Goal: Transaction & Acquisition: Purchase product/service

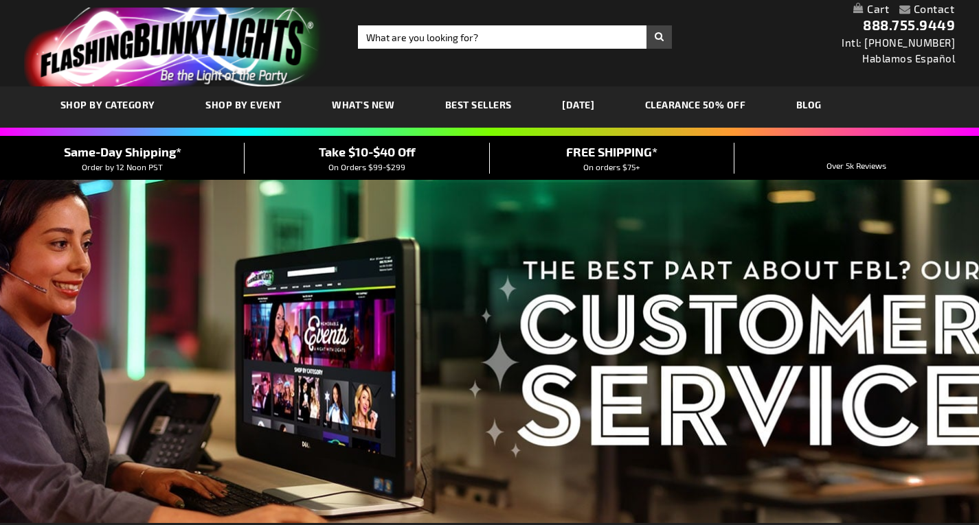
click at [112, 102] on span "SHOP BY CATEGORY" at bounding box center [107, 105] width 95 height 12
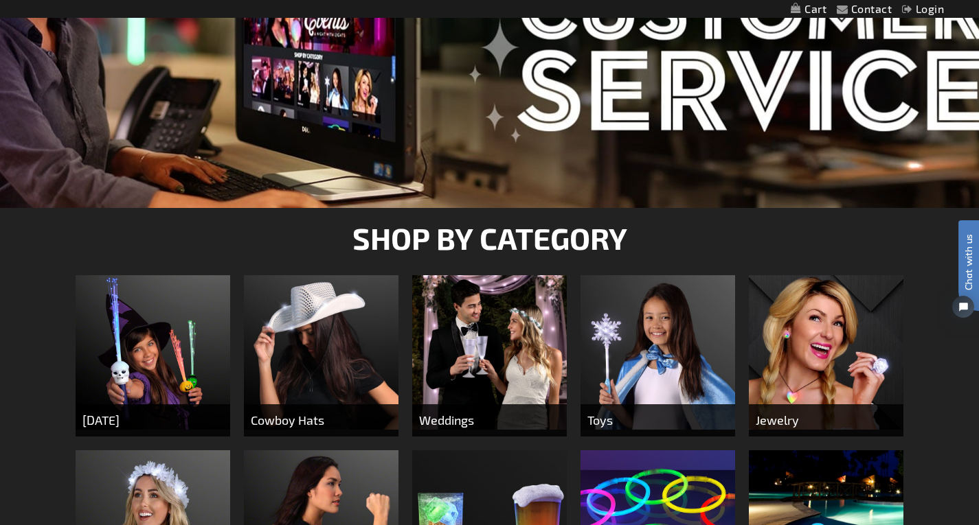
scroll to position [522, 0]
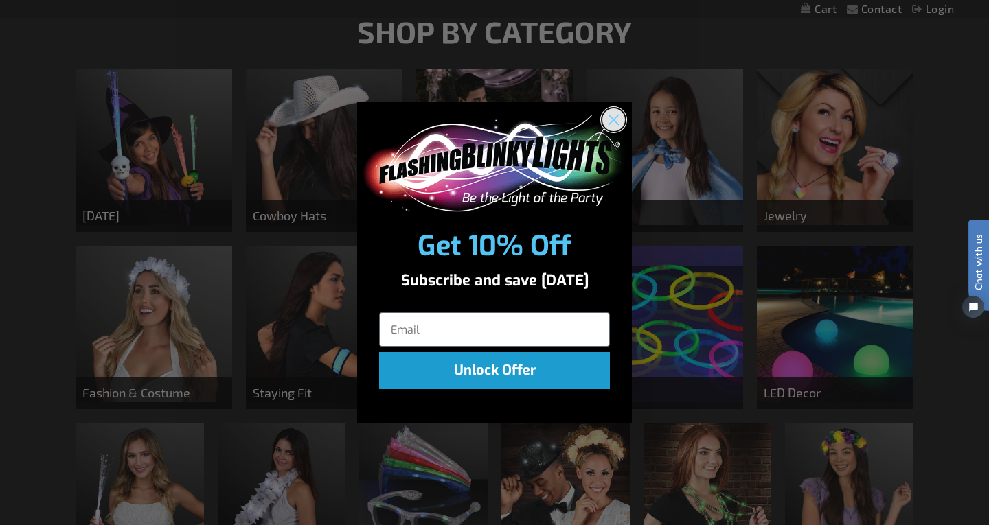
click at [606, 118] on circle "Close dialog" at bounding box center [613, 120] width 23 height 23
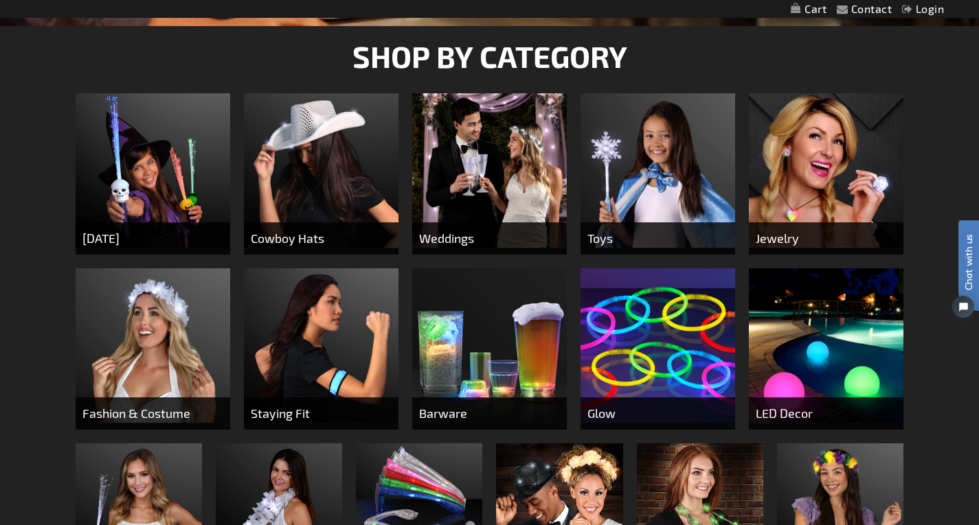
scroll to position [495, 0]
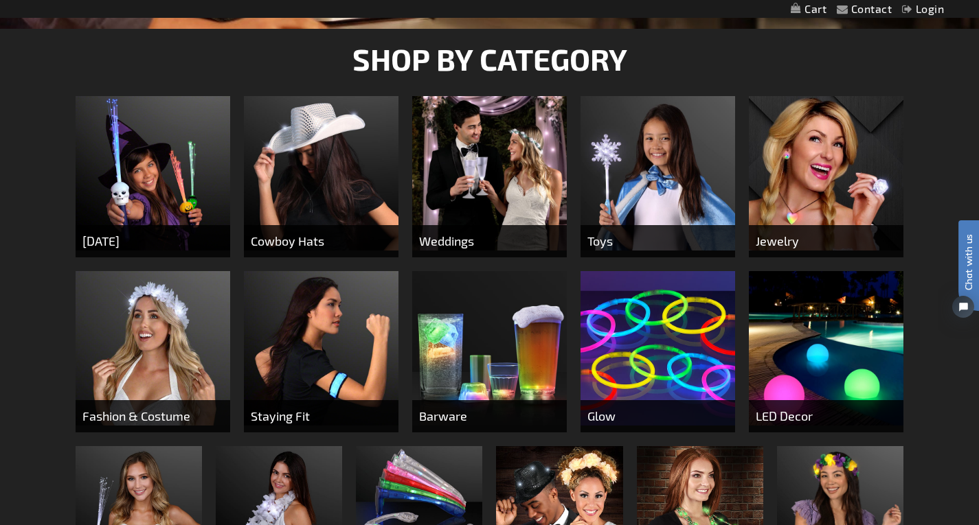
click at [828, 145] on img at bounding box center [826, 173] width 155 height 155
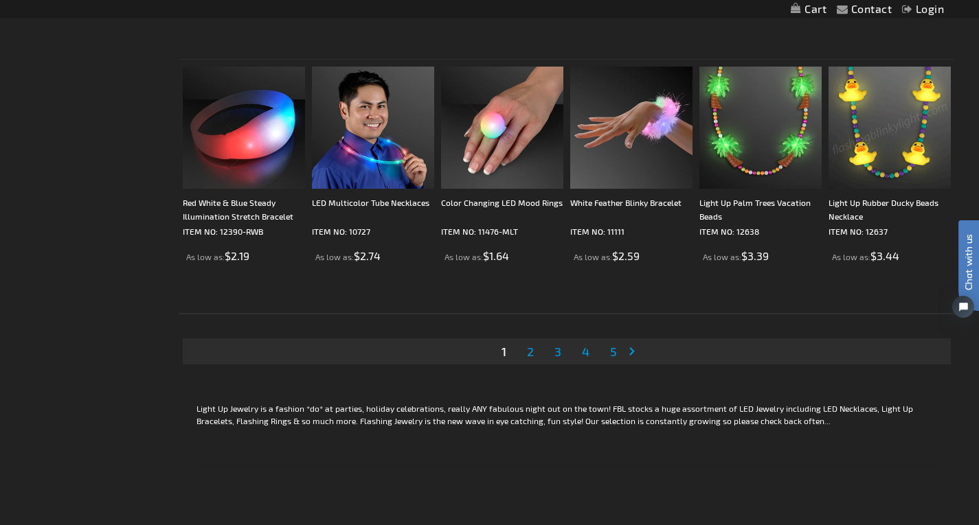
scroll to position [2665, 0]
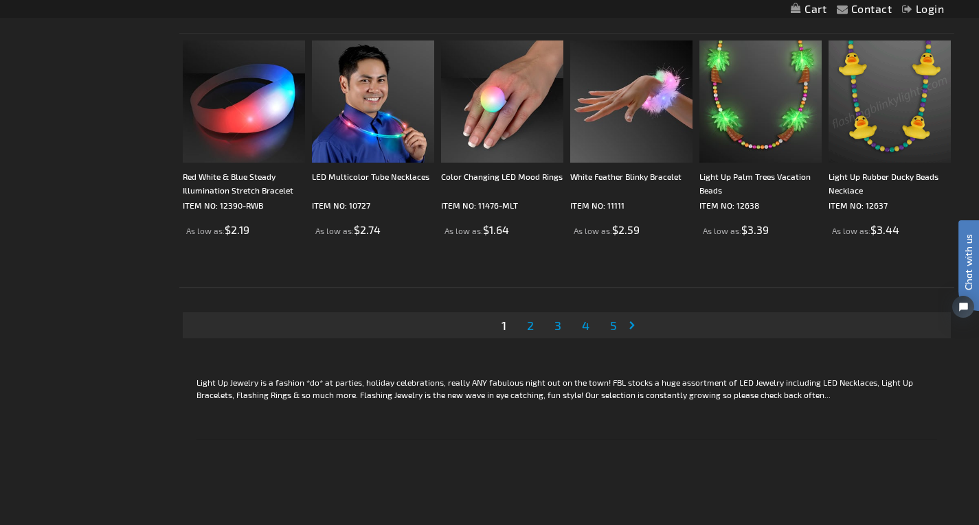
click at [527, 326] on span "2" at bounding box center [530, 325] width 7 height 15
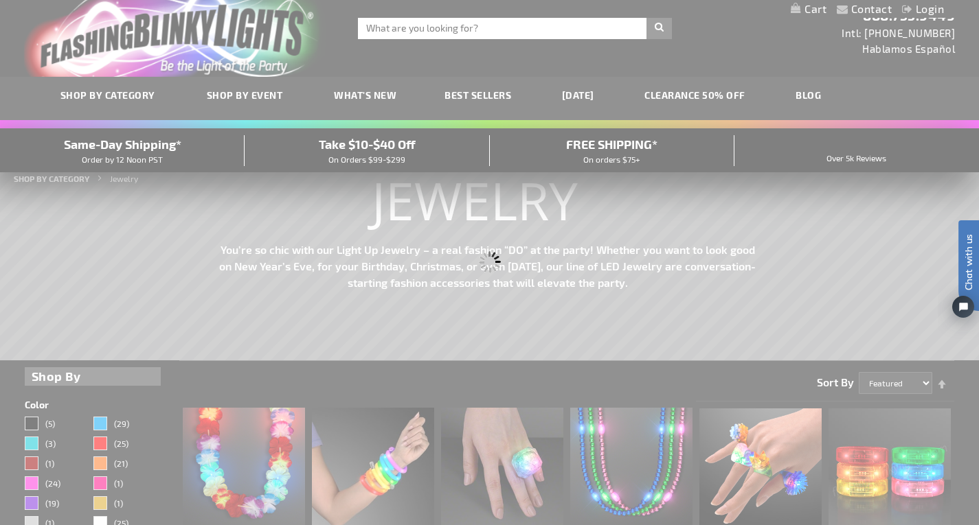
scroll to position [0, 0]
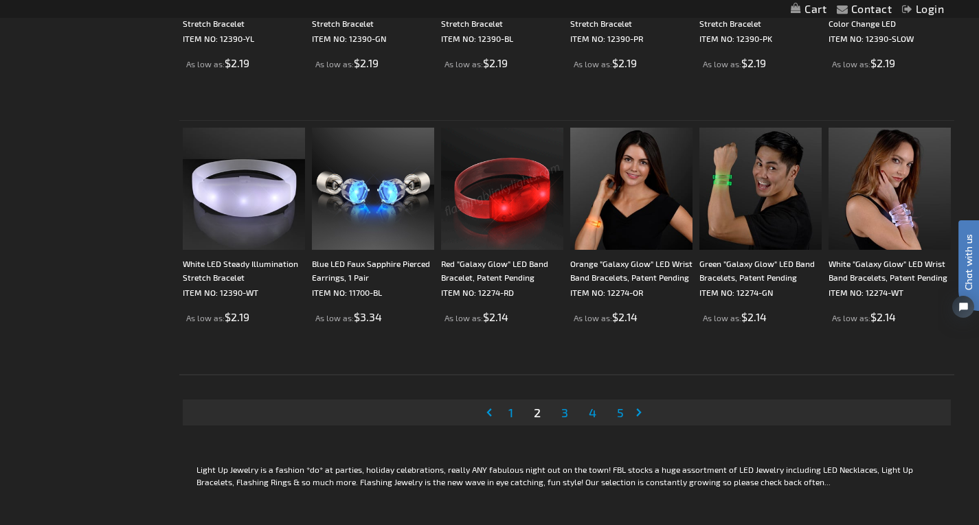
scroll to position [2582, 0]
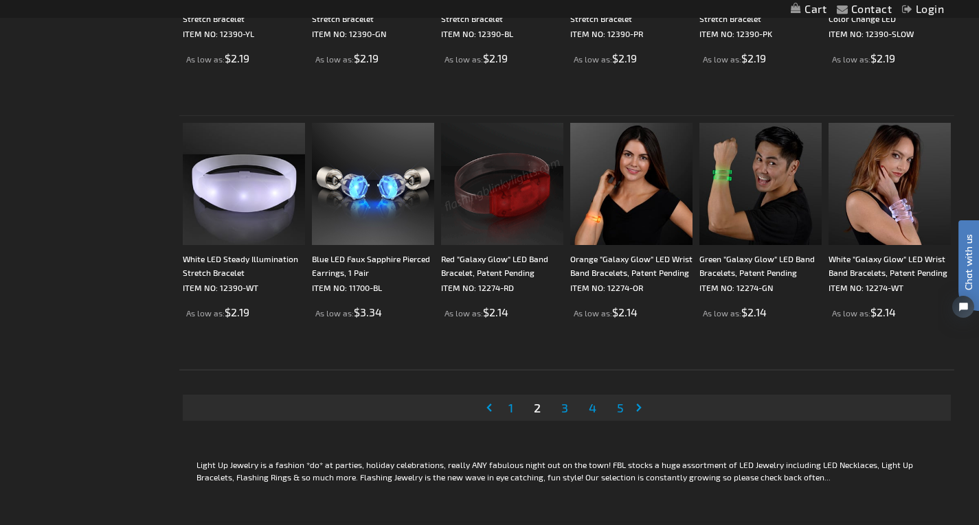
click at [561, 405] on span "3" at bounding box center [564, 407] width 7 height 15
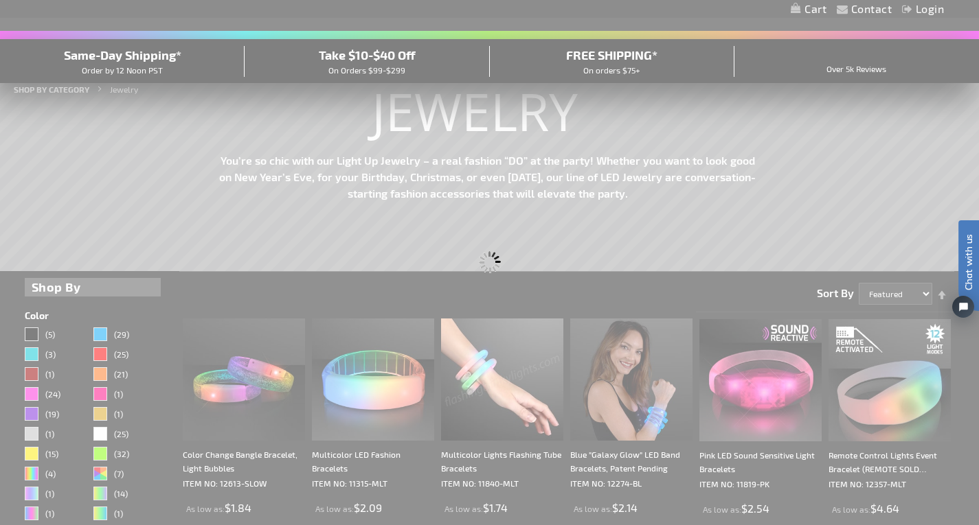
scroll to position [34, 0]
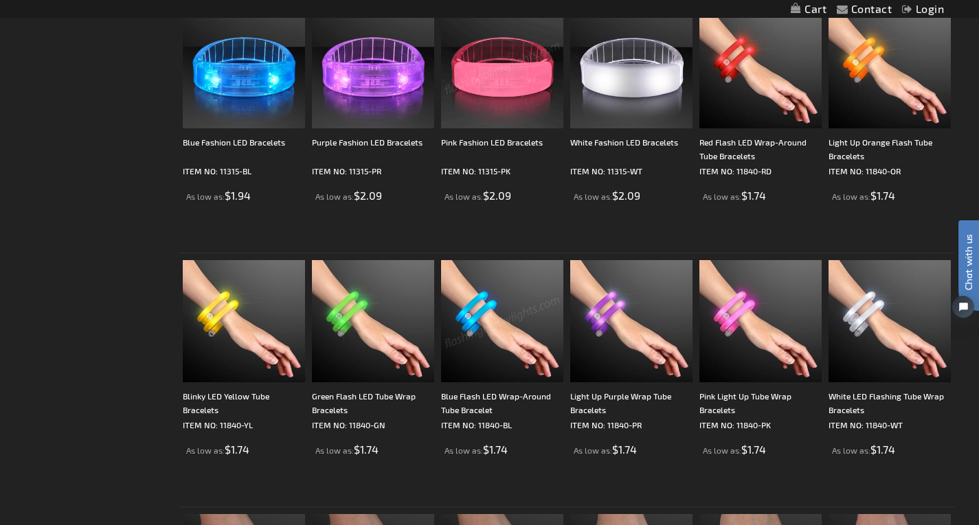
scroll to position [1456, 0]
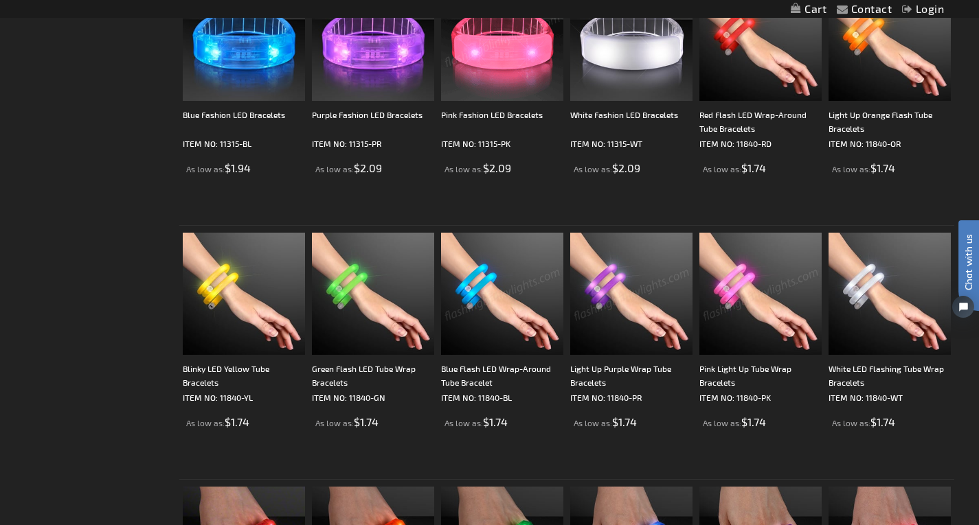
click at [751, 286] on img at bounding box center [760, 294] width 122 height 122
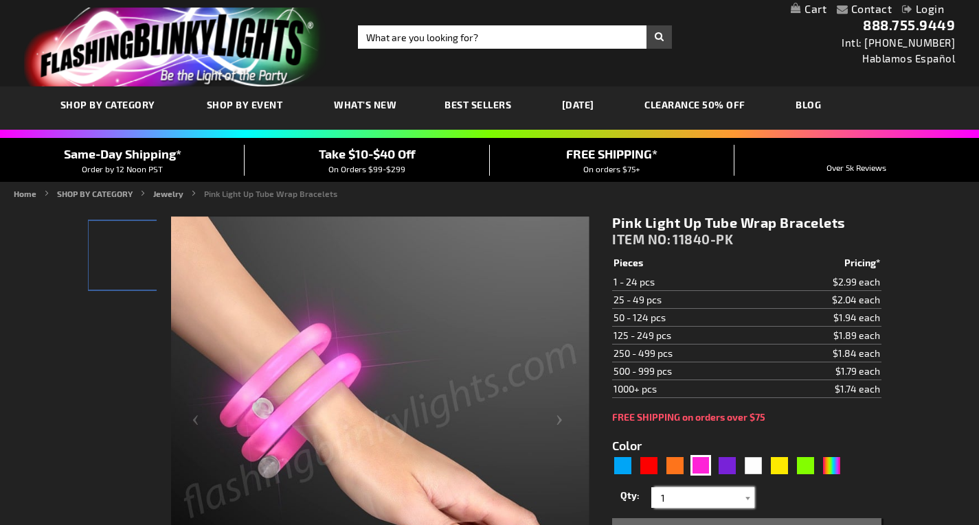
click at [707, 488] on input "1" at bounding box center [705, 498] width 100 height 21
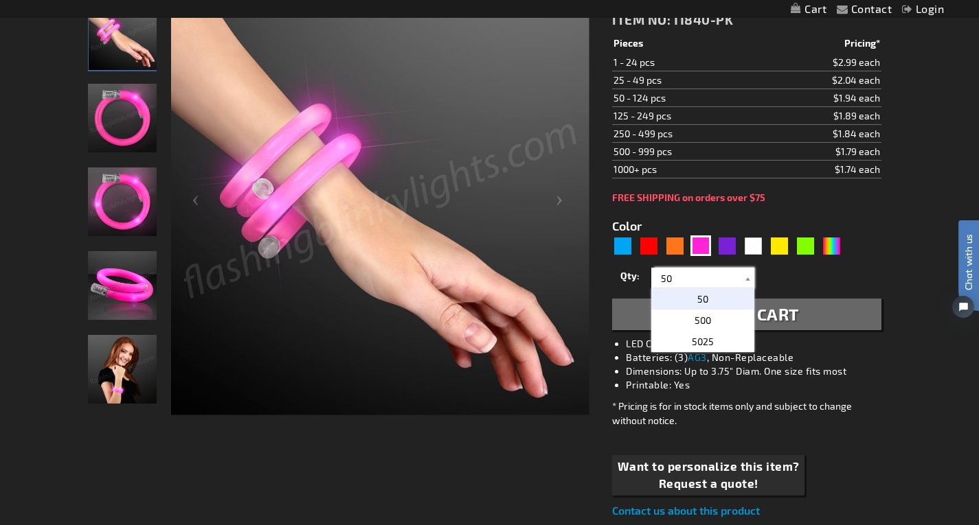
type input "50"
click at [706, 302] on span "50" at bounding box center [702, 299] width 11 height 12
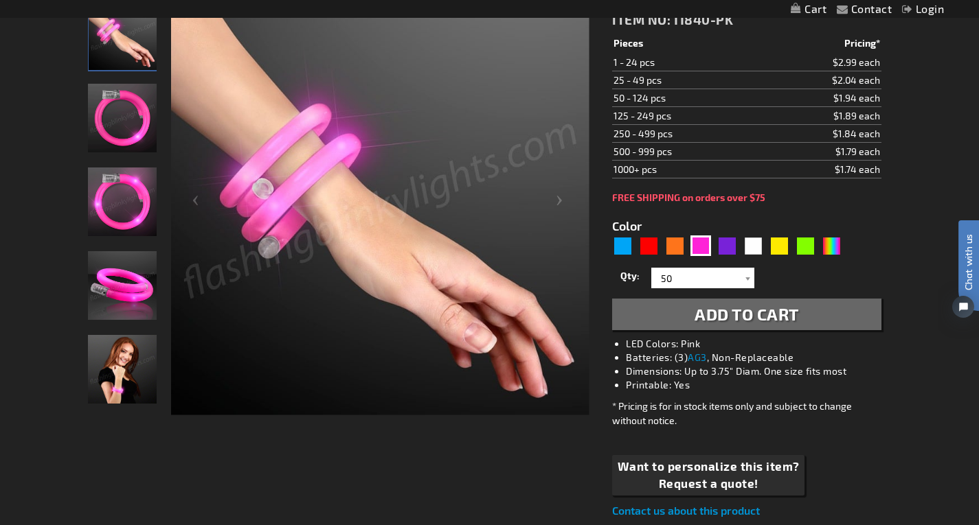
click at [761, 317] on span "Add to Cart" at bounding box center [746, 314] width 104 height 20
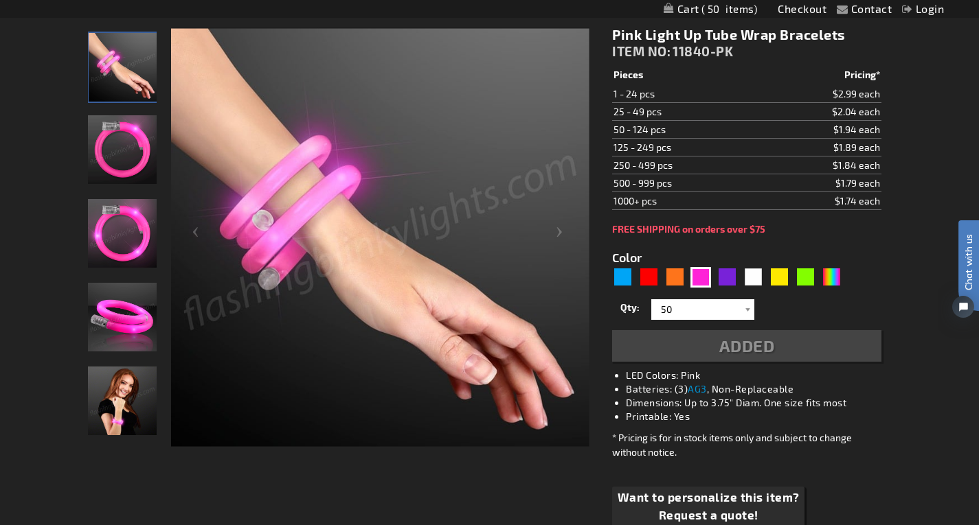
scroll to position [251, 0]
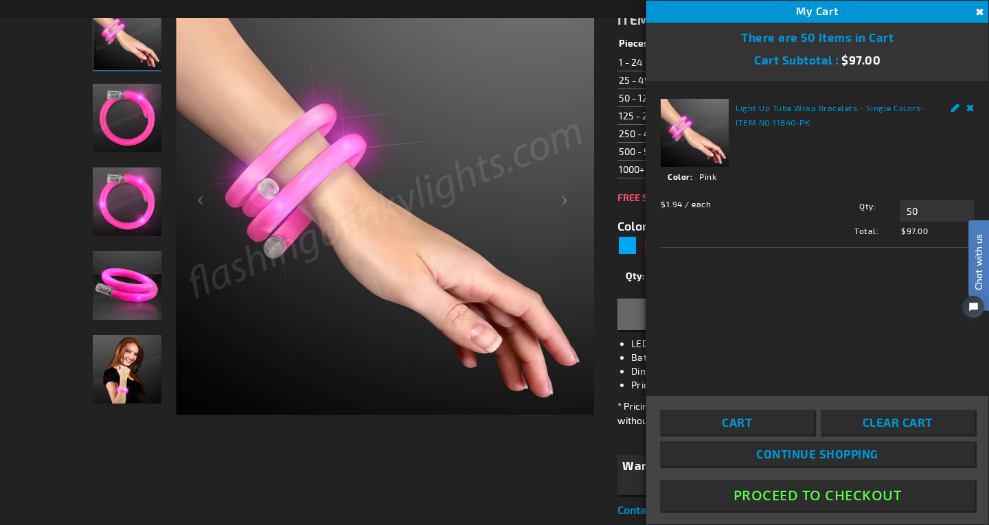
click at [801, 495] on button "Proceed To Checkout" at bounding box center [817, 495] width 315 height 31
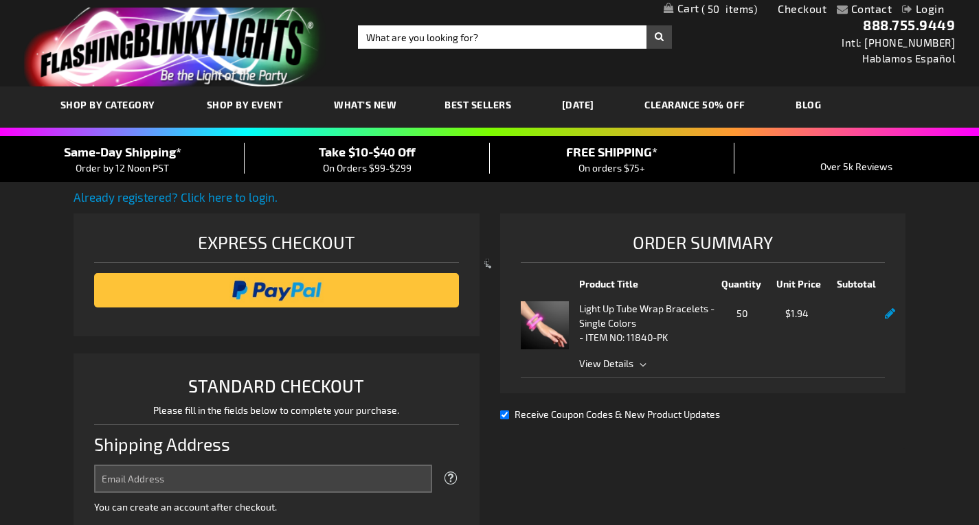
select select "US"
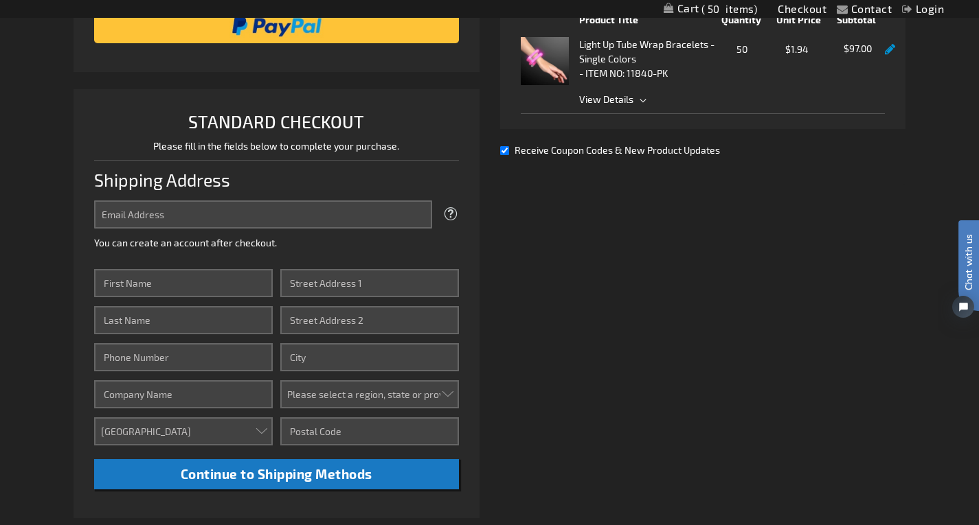
scroll to position [275, 0]
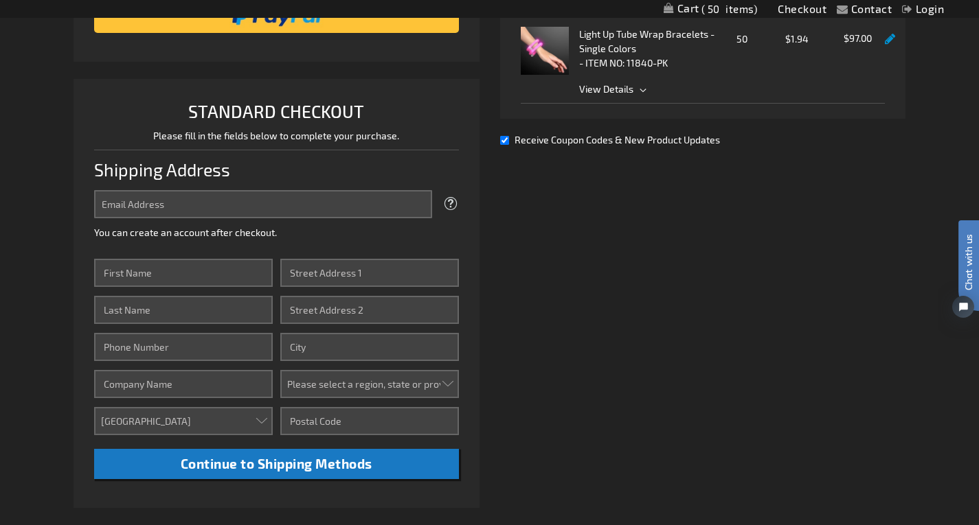
click at [508, 141] on input "Receive Coupon Codes & New Product Updates" at bounding box center [504, 140] width 9 height 9
checkbox input "false"
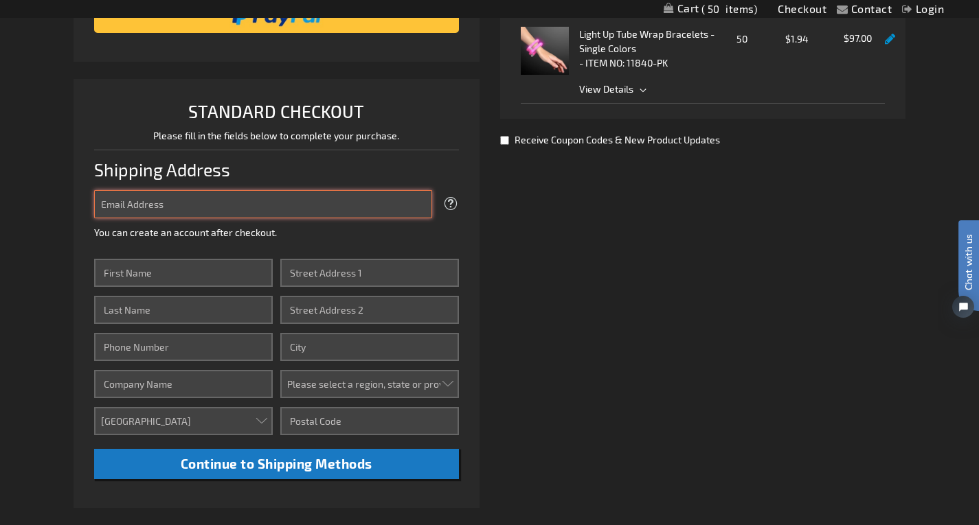
click at [342, 195] on input "Email Address" at bounding box center [263, 204] width 338 height 28
type input "cfarnsworth@breakthrought1d.org"
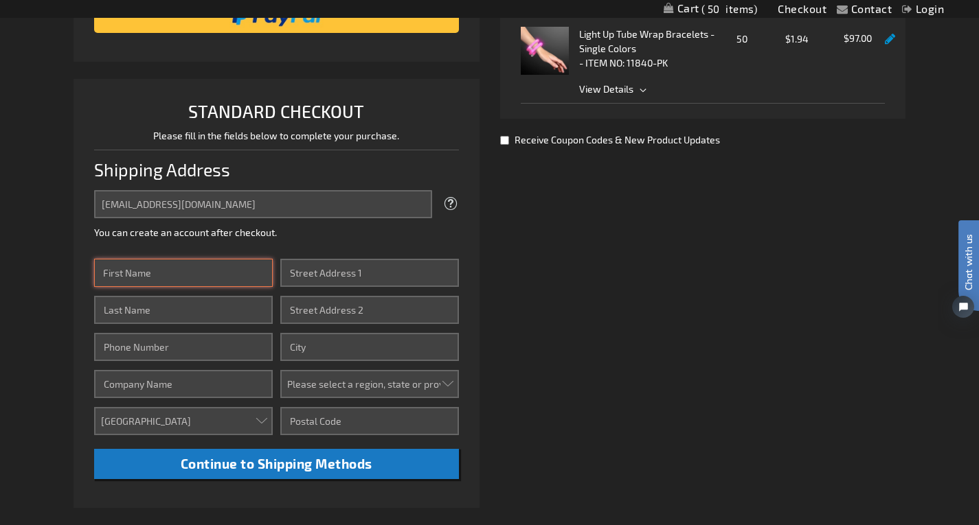
click at [203, 283] on input "First Name" at bounding box center [183, 273] width 179 height 28
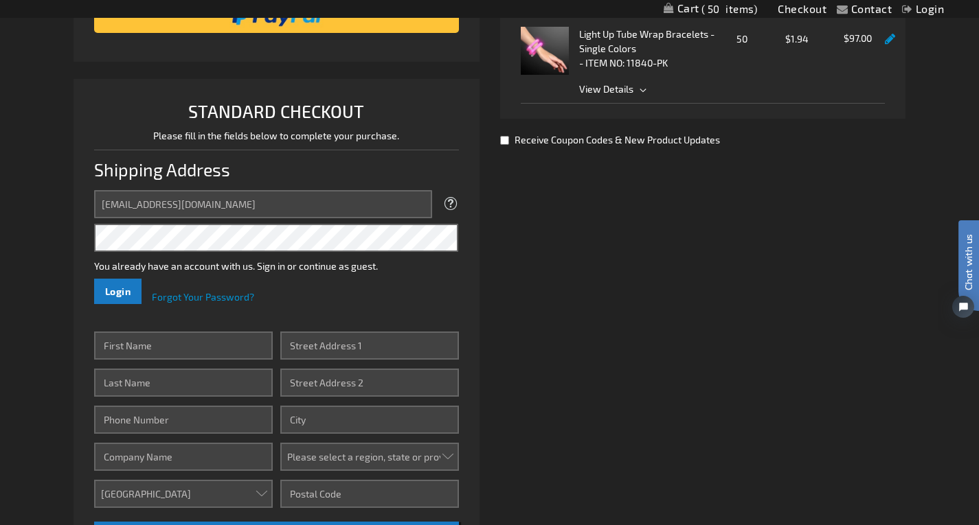
click at [613, 264] on div "Already registered? Click here to login. Shipping Review & Payments Estimated T…" at bounding box center [489, 329] width 832 height 830
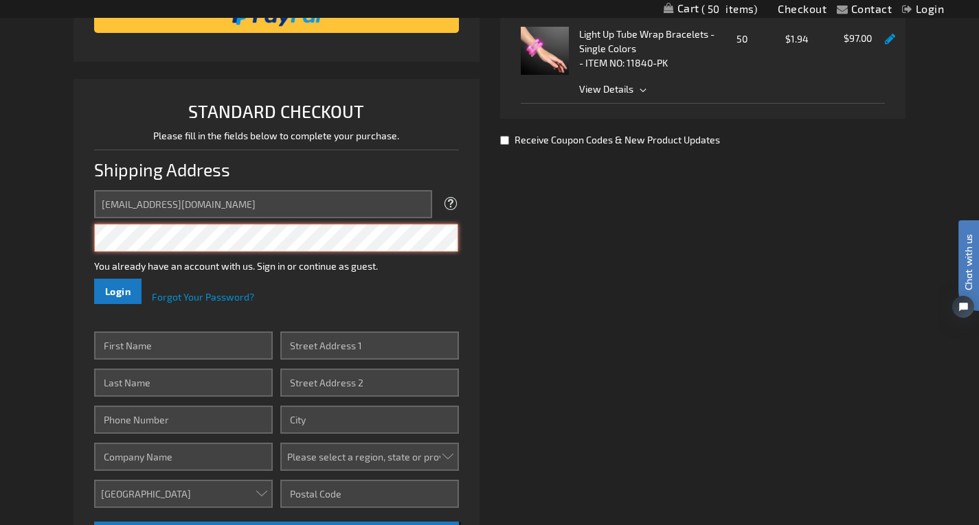
click at [94, 279] on button "Login" at bounding box center [118, 291] width 48 height 25
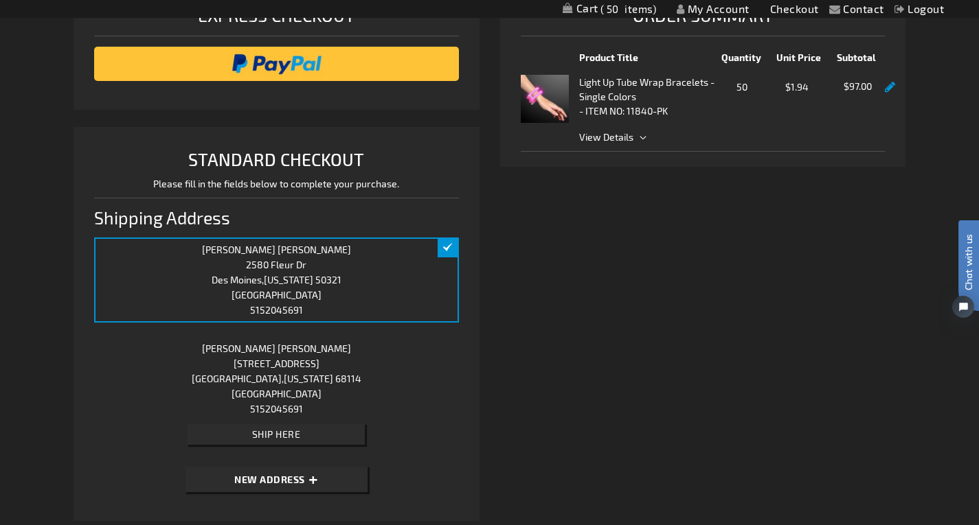
click at [35, 170] on div "Contact Compare Products My Account Checkout Logout Skip to Content My Cart 50 …" at bounding box center [489, 420] width 979 height 1247
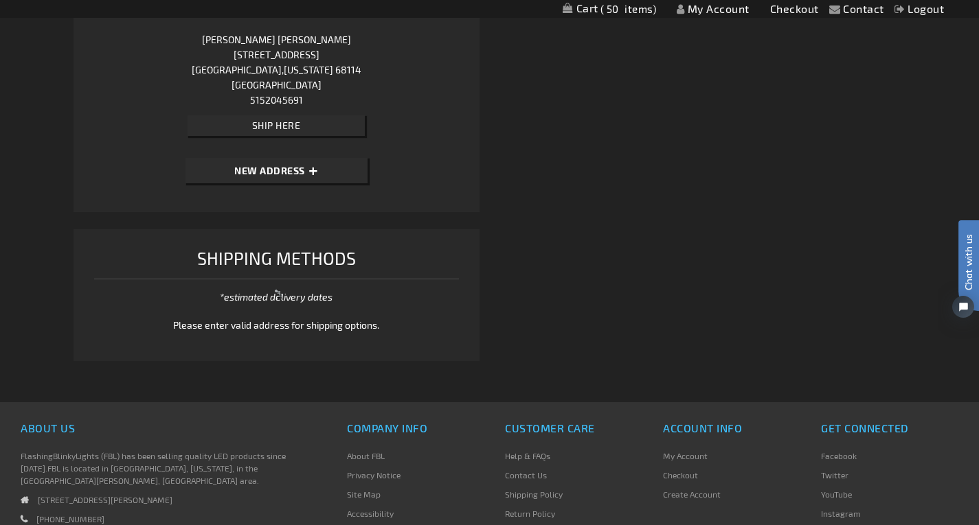
scroll to position [532, 0]
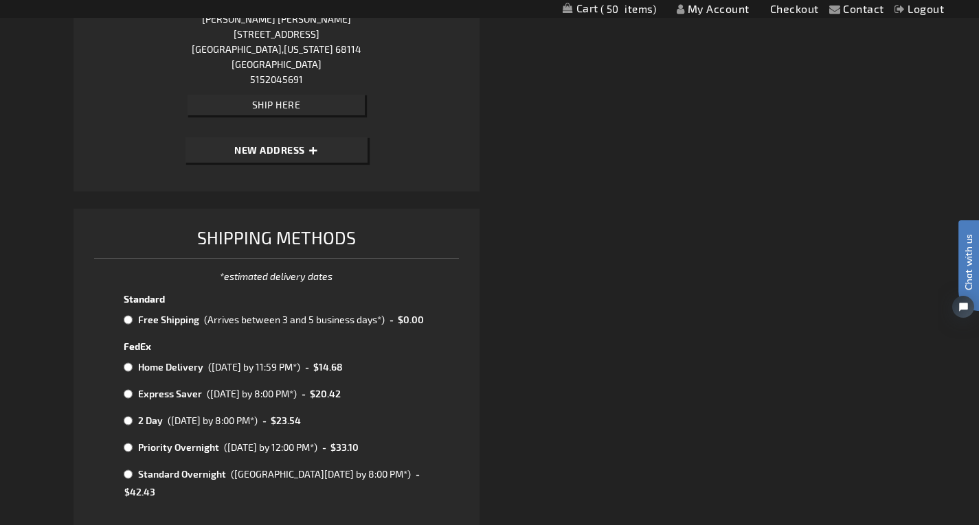
click at [176, 321] on td "Free Shipping" at bounding box center [168, 320] width 66 height 18
radio input "true"
click at [75, 306] on li "Shipping Methods *estimated delivery dates See our Shipping Policy Select Metho…" at bounding box center [276, 400] width 406 height 383
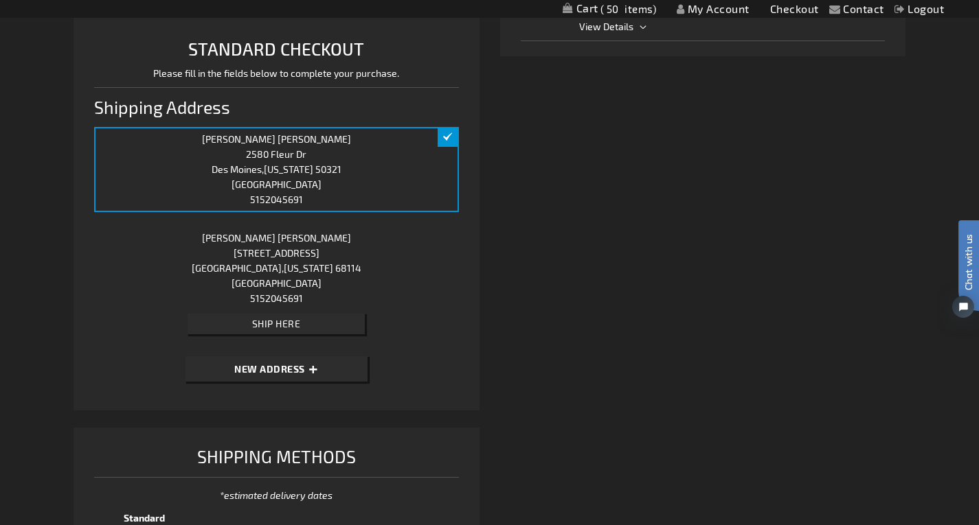
scroll to position [258, 0]
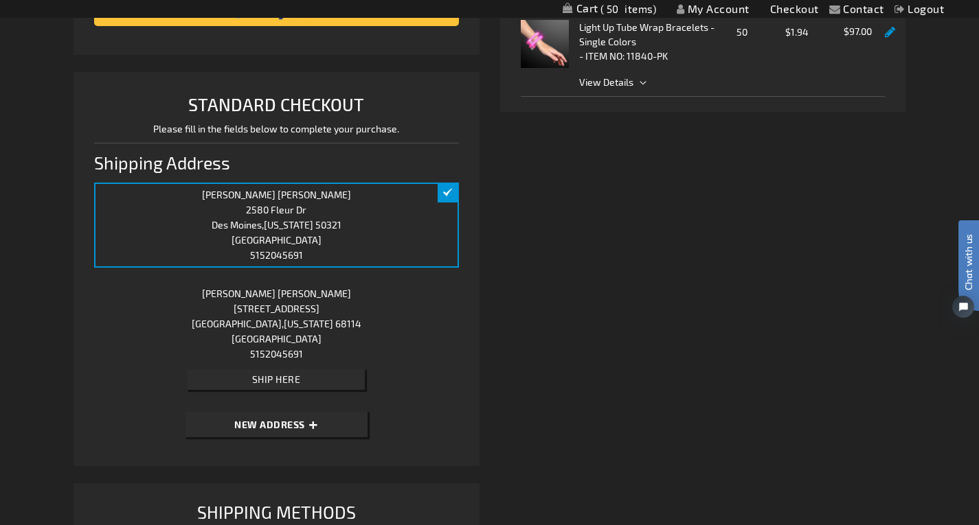
click at [30, 314] on div "Contact Compare Products My Account Checkout Logout Skip to Content My Cart 50 …" at bounding box center [489, 491] width 979 height 1499
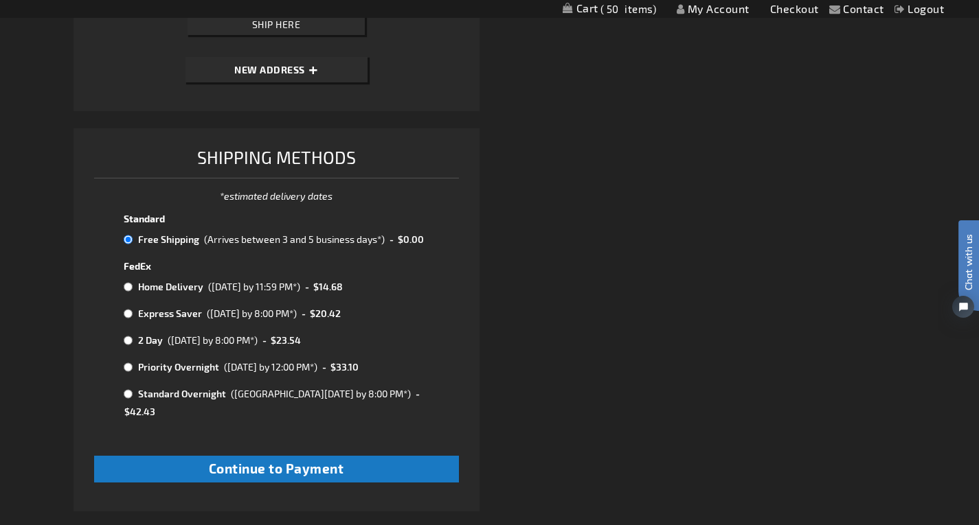
scroll to position [615, 0]
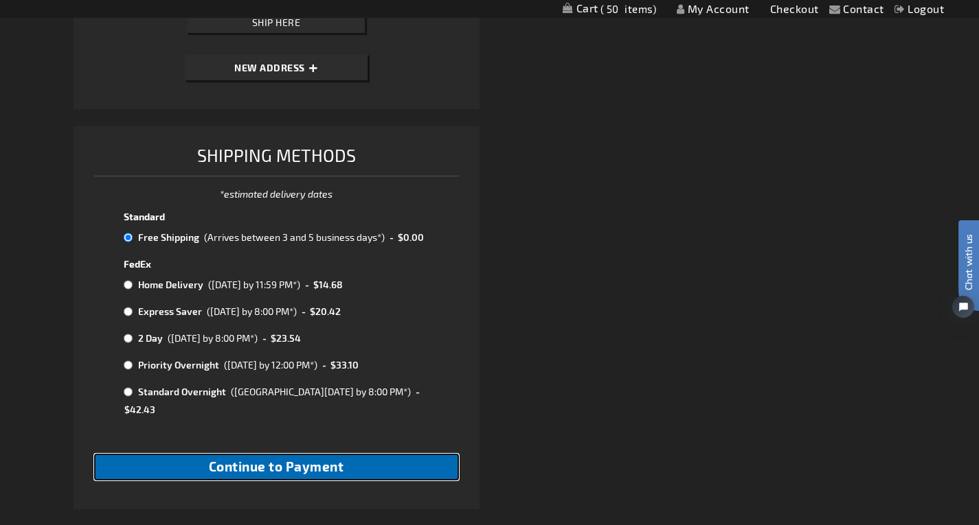
click at [306, 459] on span "Continue to Payment" at bounding box center [276, 467] width 135 height 16
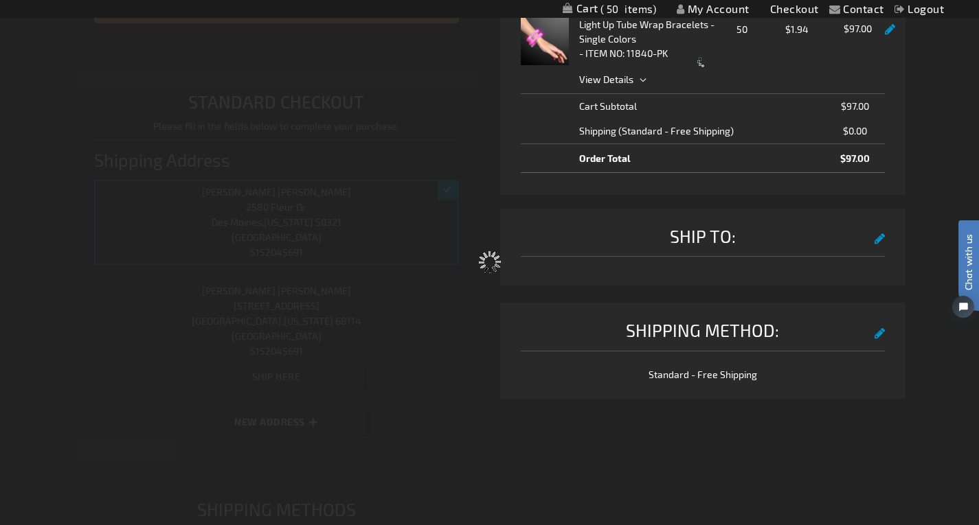
scroll to position [2, 0]
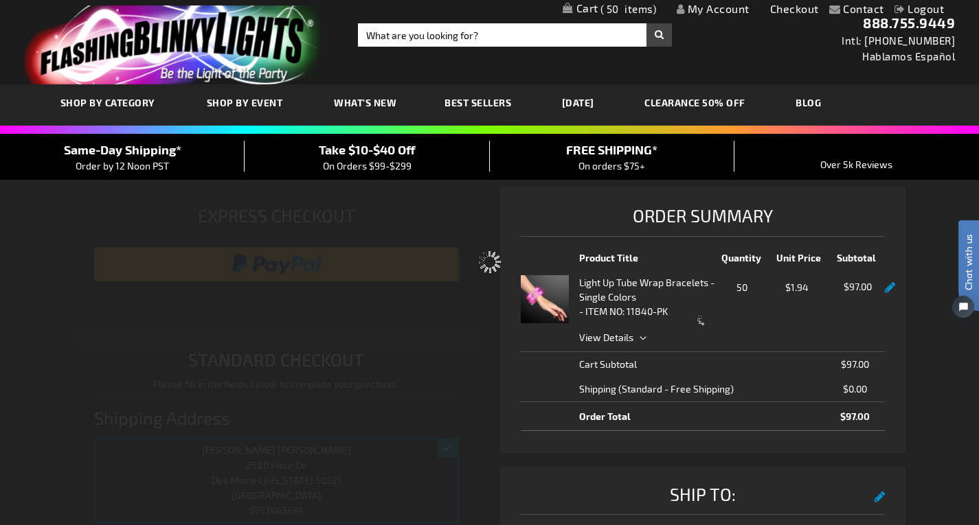
select select "ba9bcc4adfee27cc79bb401fc6573ab3c3f0b956"
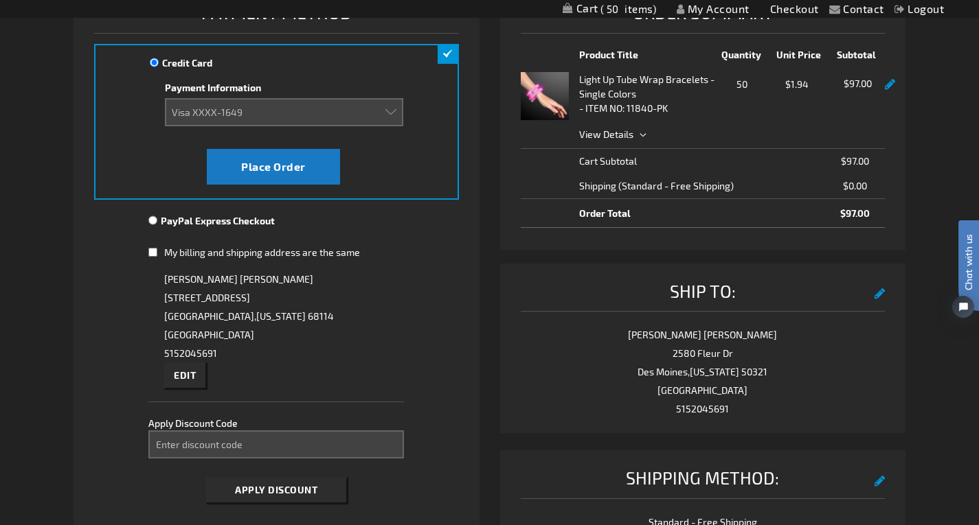
scroll to position [192, 0]
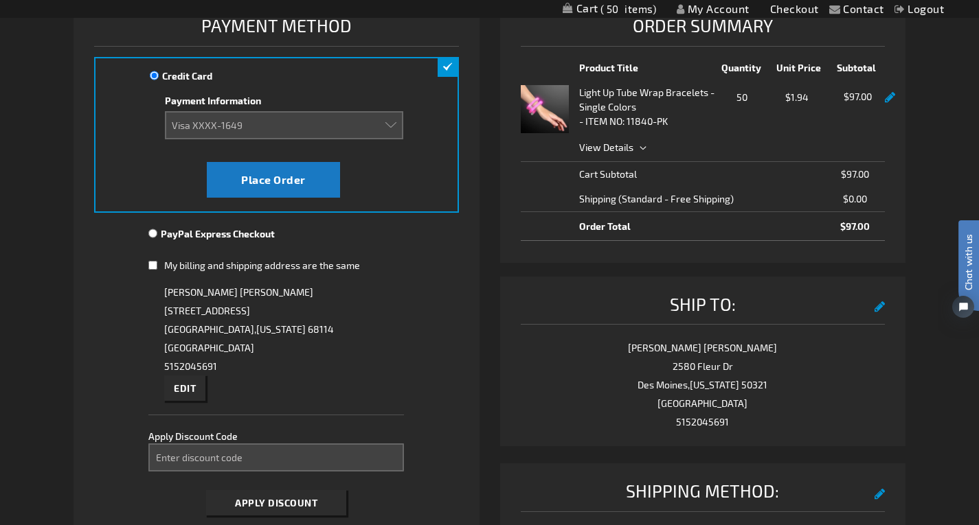
click at [457, 302] on fieldset "Payment Information Payment Method Credit Card Credit Card Information Payment …" at bounding box center [276, 267] width 365 height 511
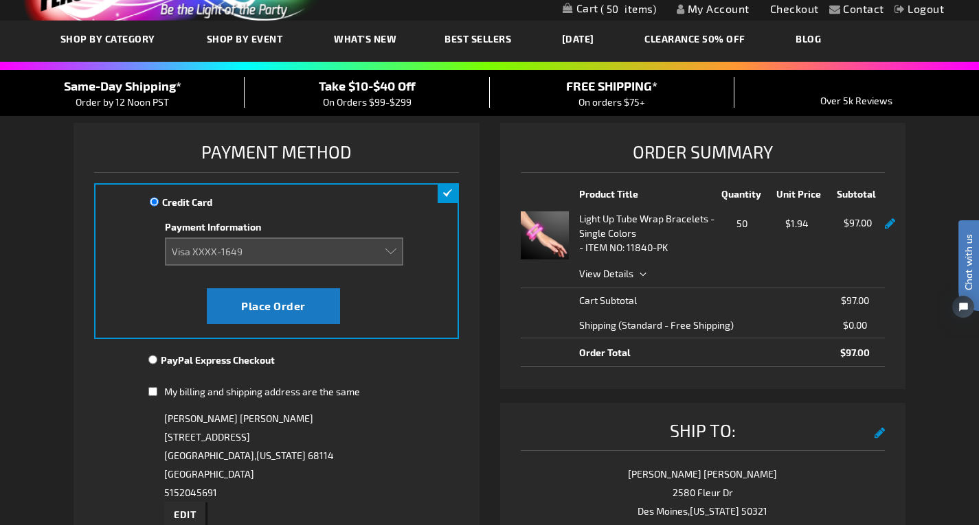
scroll to position [27, 0]
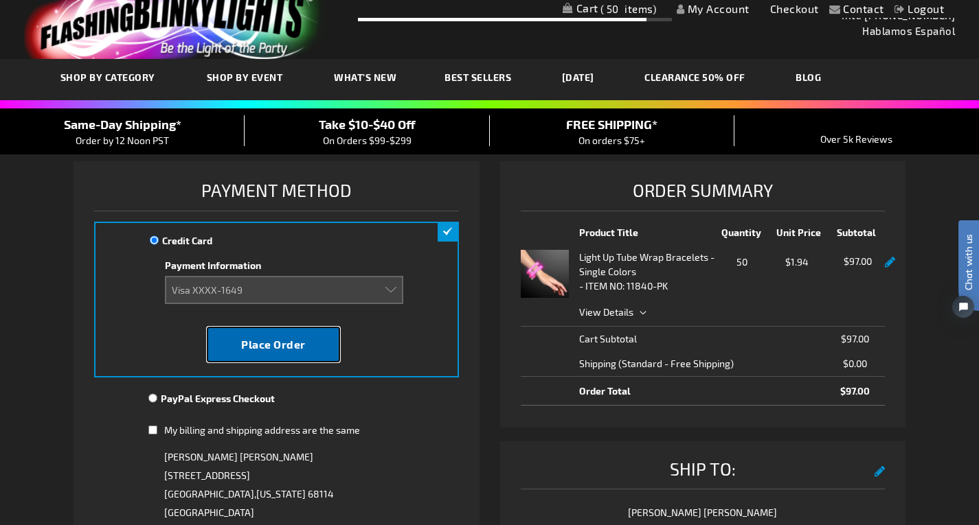
click at [255, 345] on span "Place Order" at bounding box center [273, 344] width 65 height 13
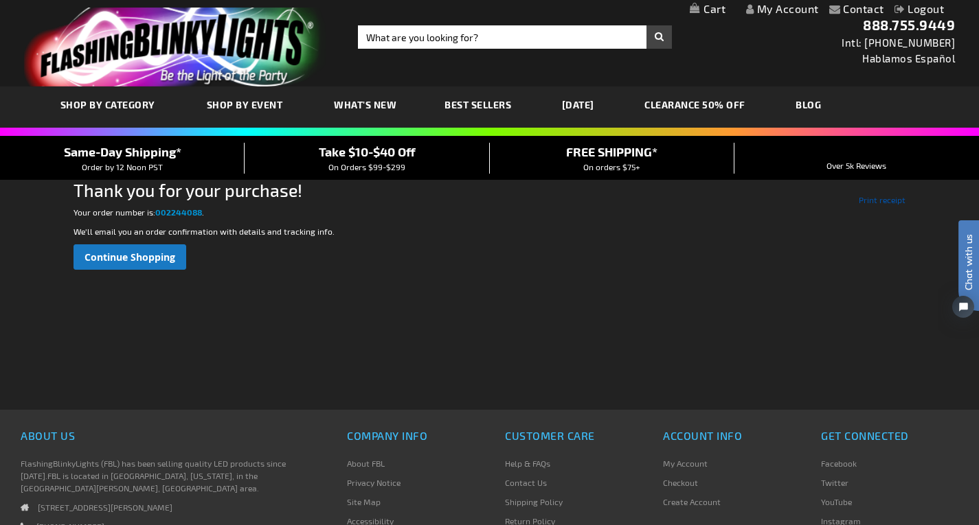
click at [879, 202] on link "Print receipt" at bounding box center [882, 200] width 47 height 12
